Goal: Answer question/provide support

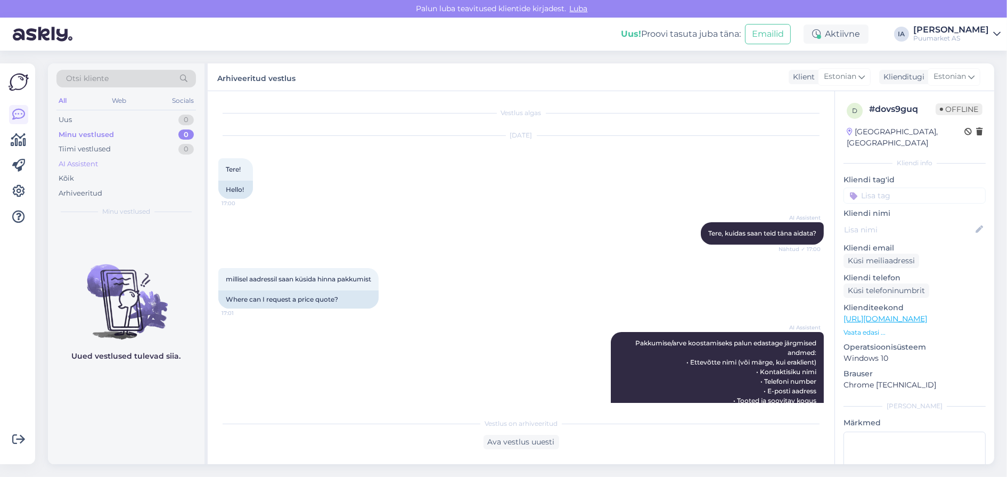
scroll to position [513, 0]
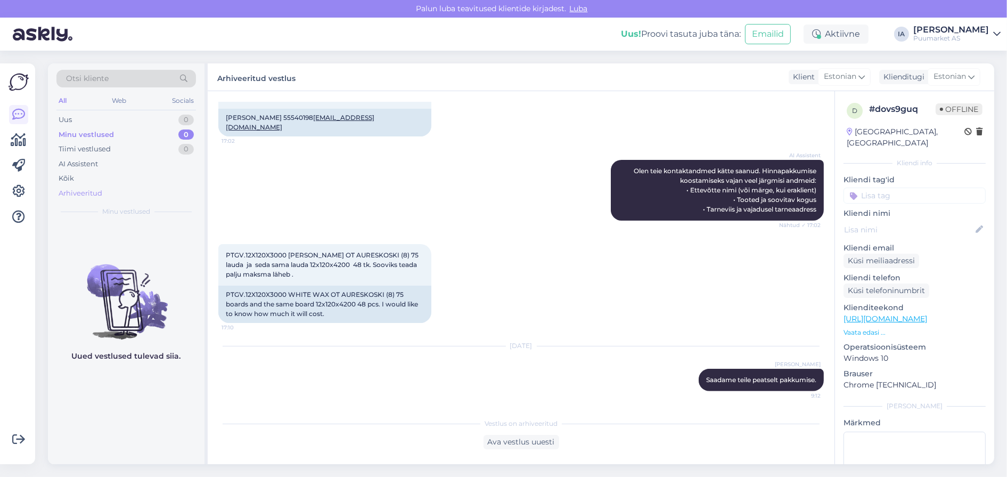
click at [74, 199] on div "Arhiveeritud" at bounding box center [81, 193] width 44 height 11
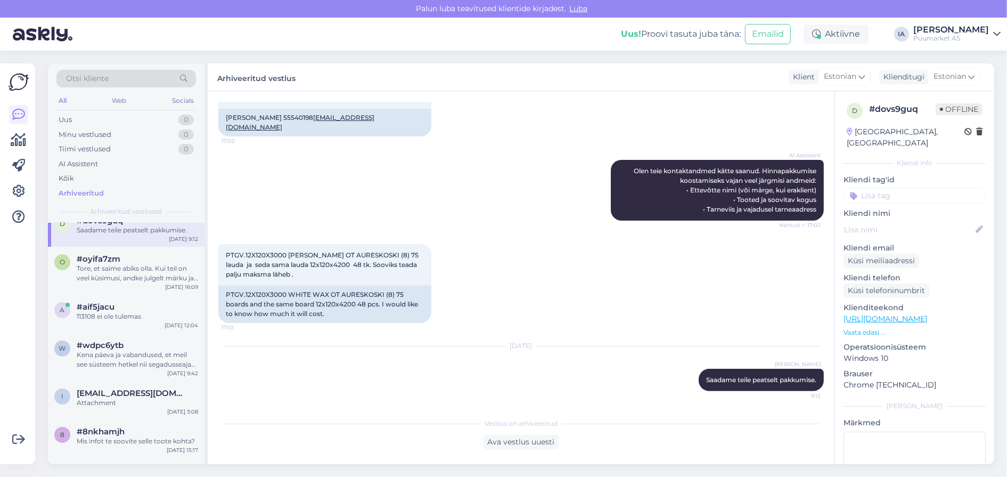
scroll to position [107, 0]
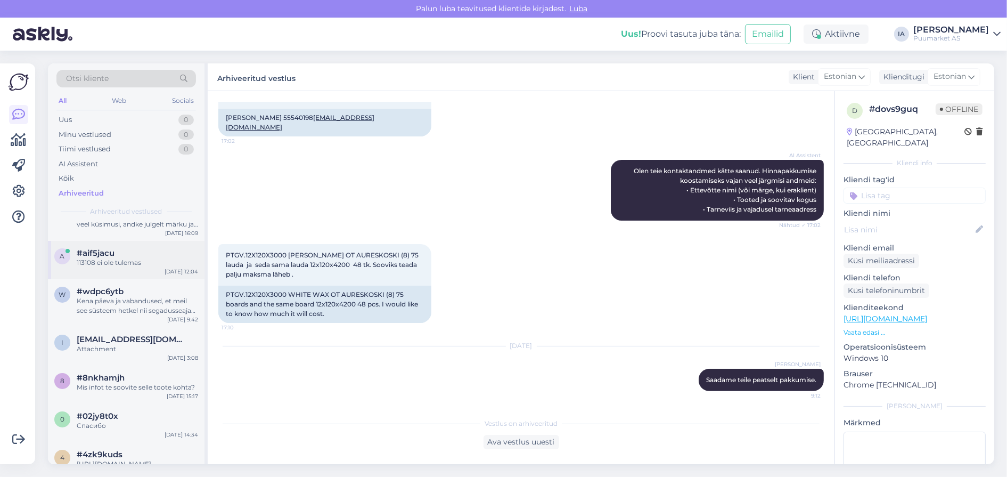
click at [114, 279] on div "a #aif5jacu 113108 ei ole tulemas [DATE] 12:04" at bounding box center [126, 260] width 157 height 38
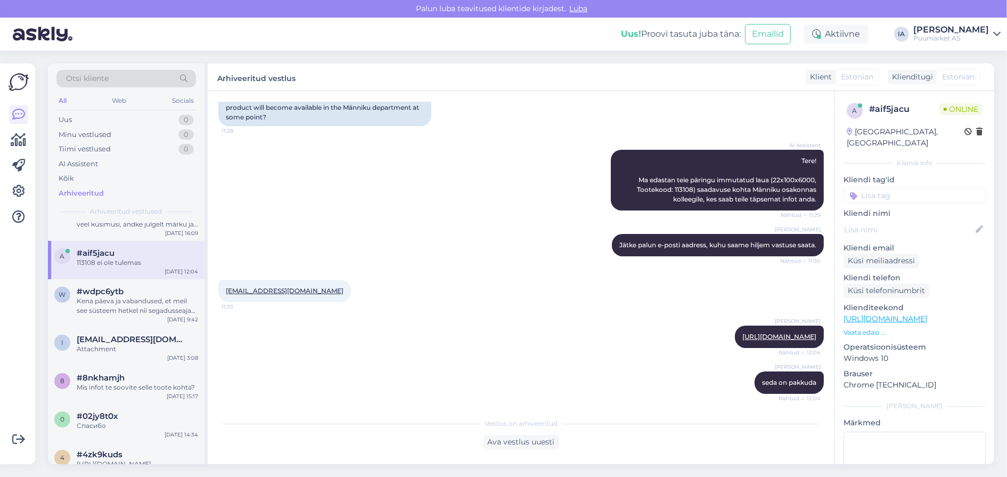
scroll to position [0, 0]
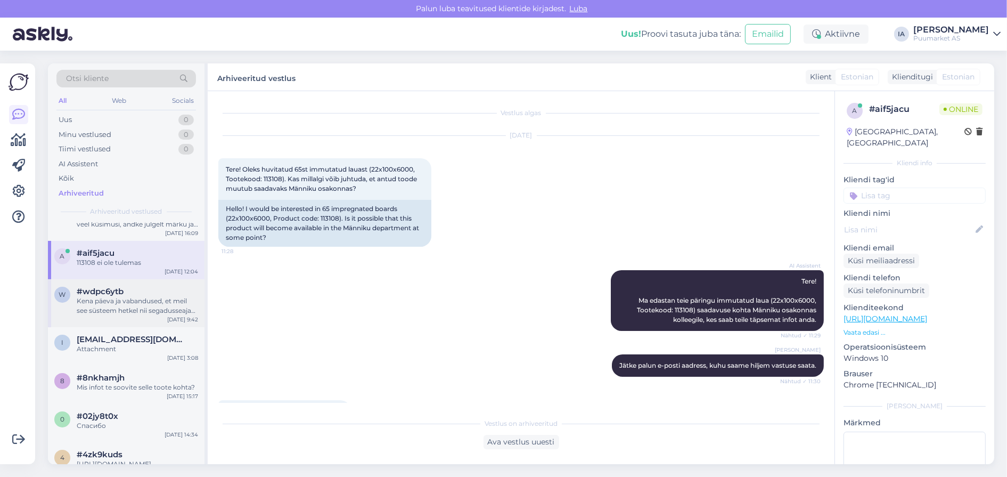
click at [92, 315] on div "Kena päeva ja vabandused, et meil see süsteem hetkel nii segadusseajav on. :)" at bounding box center [137, 305] width 121 height 19
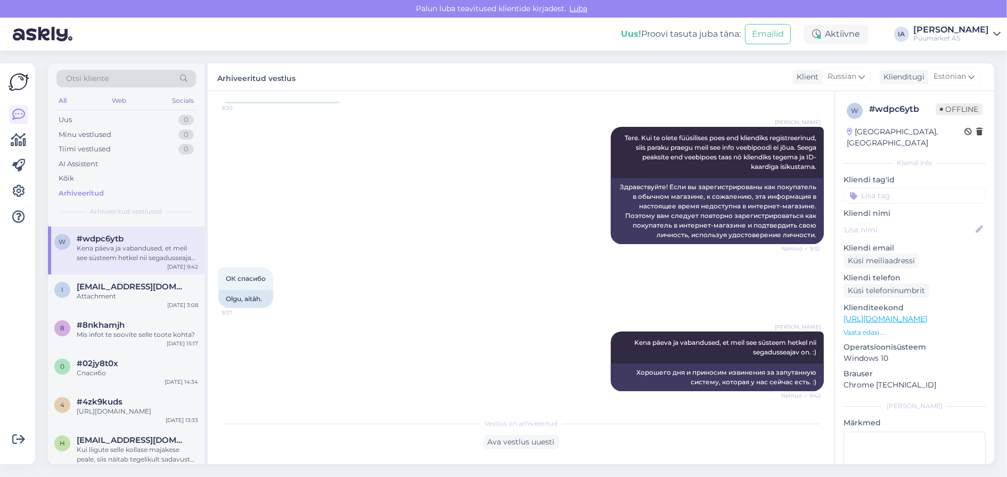
scroll to position [886, 0]
click at [133, 339] on div "Mis infot te soovite selle toote kohta?" at bounding box center [137, 335] width 121 height 10
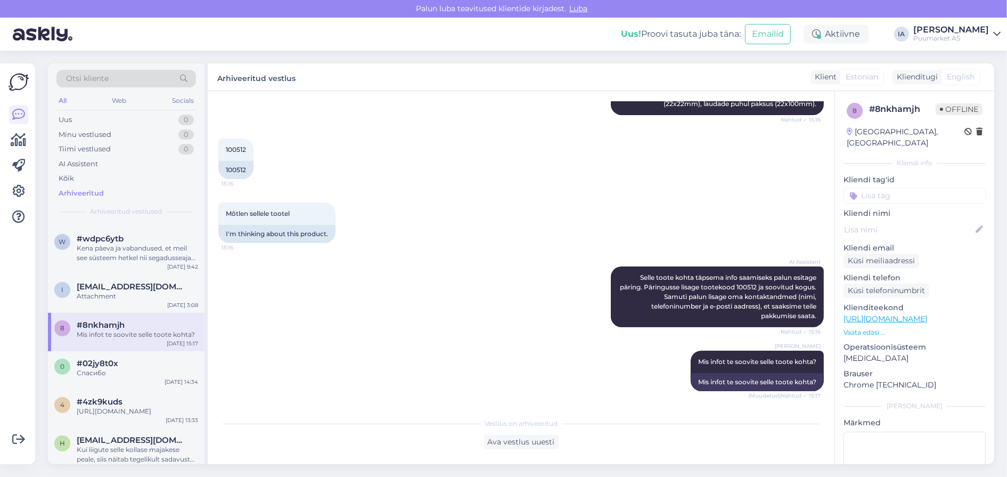
scroll to position [94, 0]
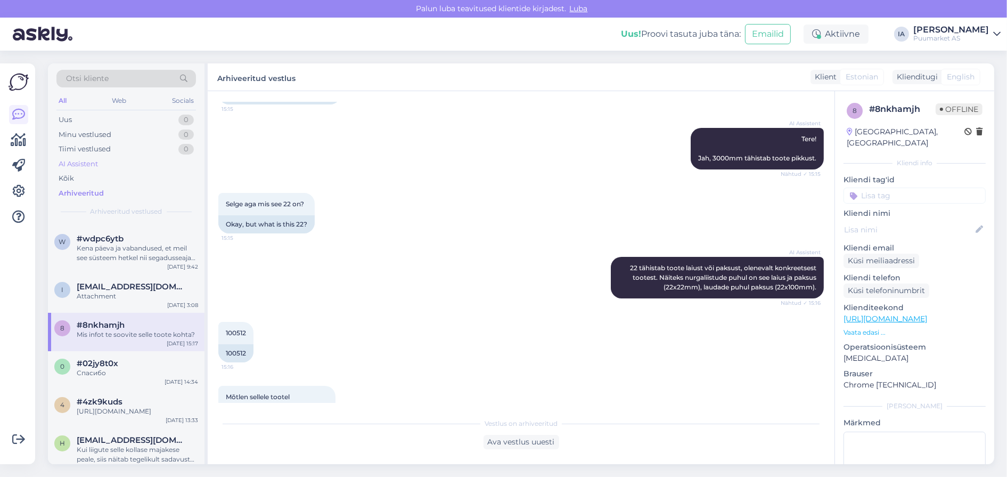
click at [88, 169] on div "AI Assistent" at bounding box center [78, 164] width 39 height 11
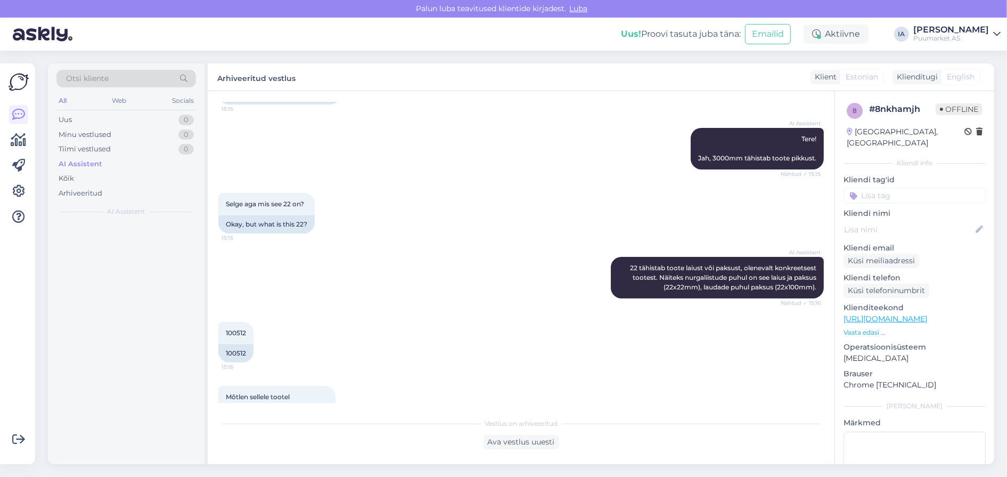
scroll to position [0, 0]
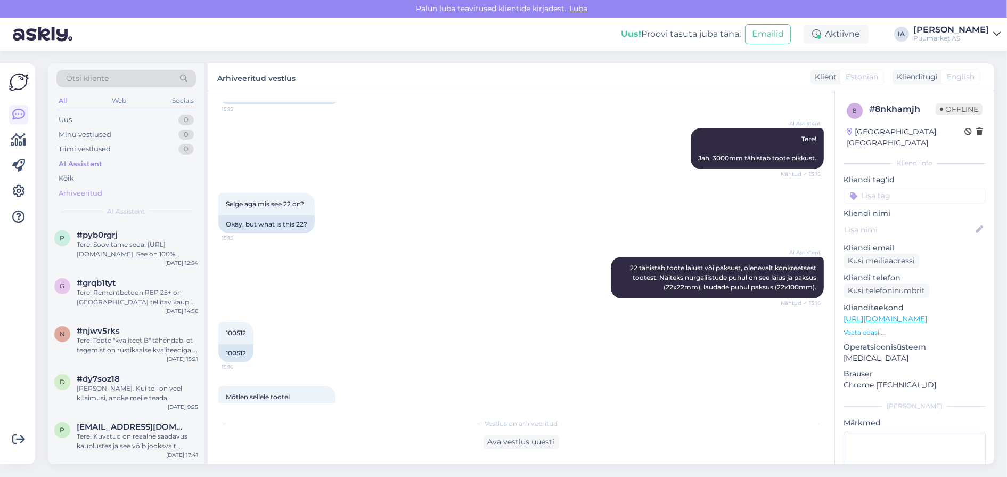
click at [78, 199] on div "Arhiveeritud" at bounding box center [81, 193] width 44 height 11
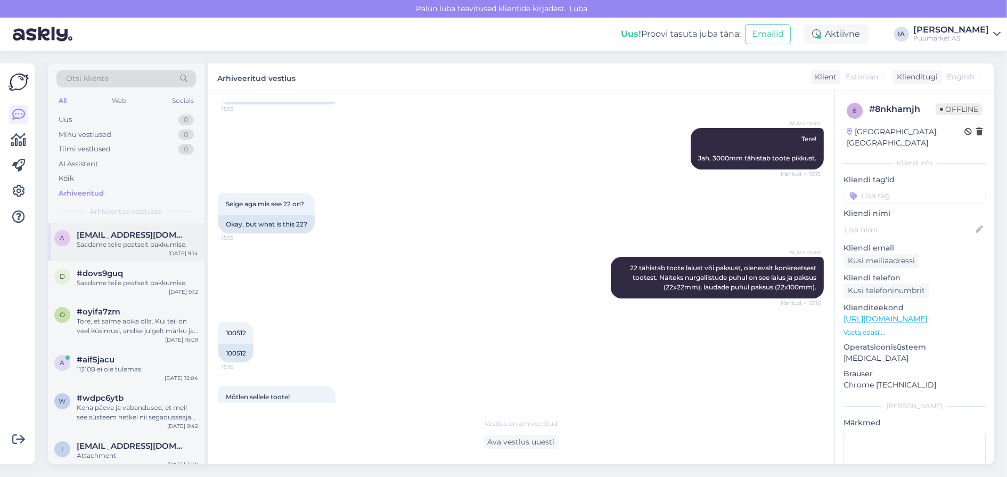
click at [115, 249] on div "Saadame teile peatselt pakkumise." at bounding box center [137, 245] width 121 height 10
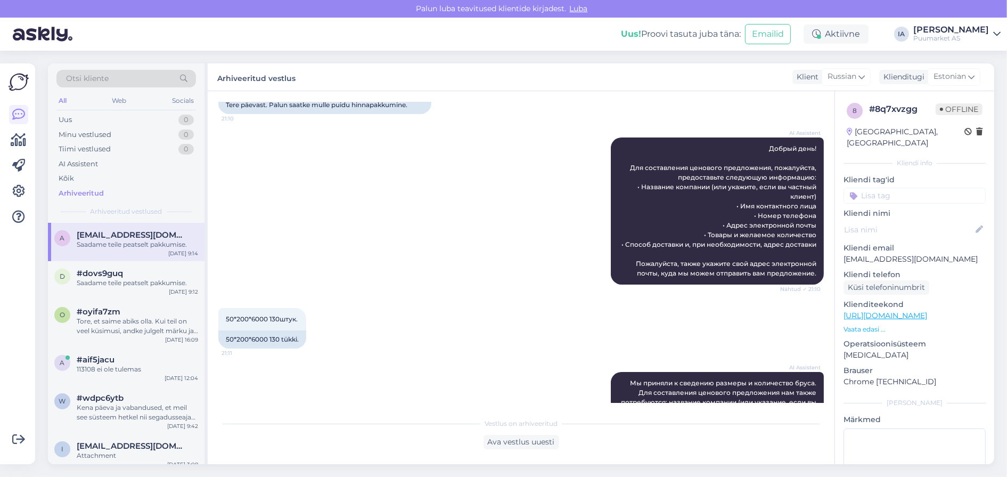
scroll to position [600, 0]
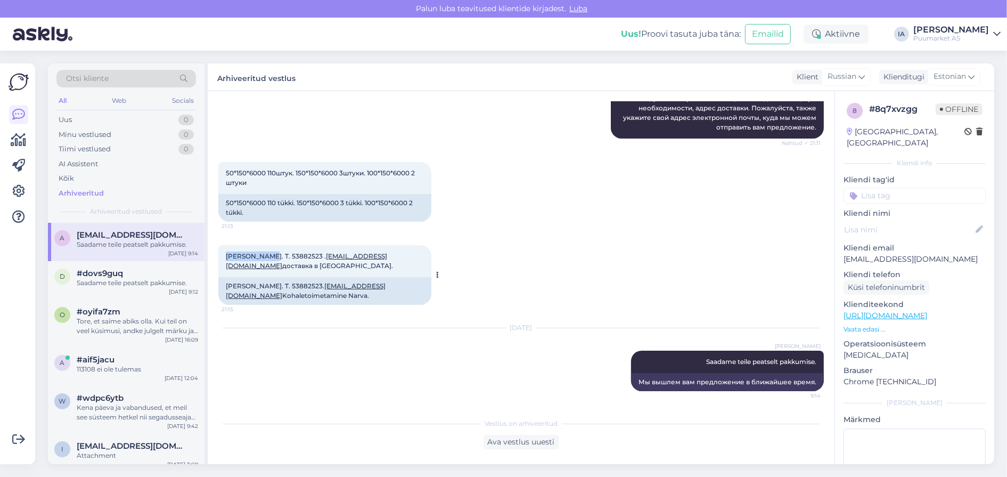
drag, startPoint x: 227, startPoint y: 227, endPoint x: 280, endPoint y: 229, distance: 52.8
click at [280, 252] on span "[PERSON_NAME]. Т. 53882523 . [EMAIL_ADDRESS][DOMAIN_NAME] доставка в [GEOGRAPHI…" at bounding box center [309, 261] width 167 height 18
click at [238, 252] on span "[PERSON_NAME]. Т. 53882523 . [EMAIL_ADDRESS][DOMAIN_NAME] доставка в [GEOGRAPHI…" at bounding box center [309, 261] width 167 height 18
drag, startPoint x: 225, startPoint y: 225, endPoint x: 281, endPoint y: 223, distance: 56.0
click at [281, 245] on div "[PERSON_NAME]. Т. 53882523 . [EMAIL_ADDRESS][DOMAIN_NAME] доставка в [GEOGRAPHI…" at bounding box center [324, 261] width 213 height 32
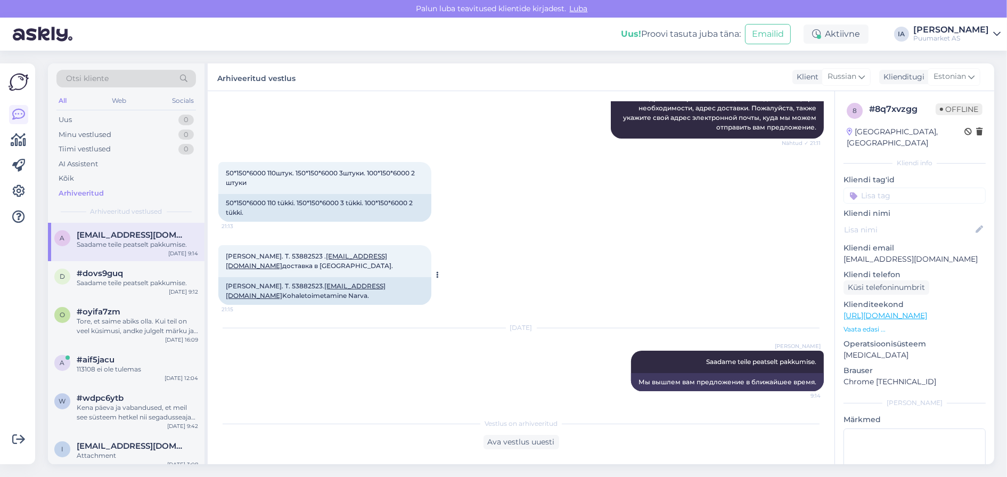
click at [285, 252] on span "[PERSON_NAME]. Т. 53882523 . [EMAIL_ADDRESS][DOMAIN_NAME] доставка в [GEOGRAPHI…" at bounding box center [309, 261] width 167 height 18
